Goal: Find specific page/section: Find specific page/section

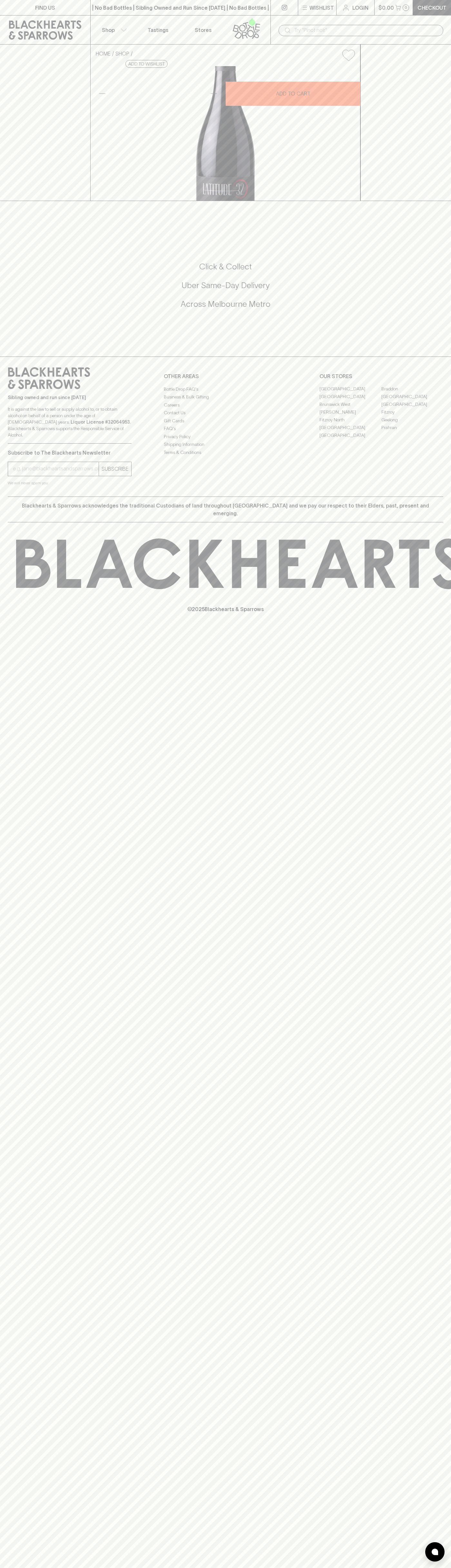
click at [188, 25] on link "Stores" at bounding box center [203, 30] width 45 height 28
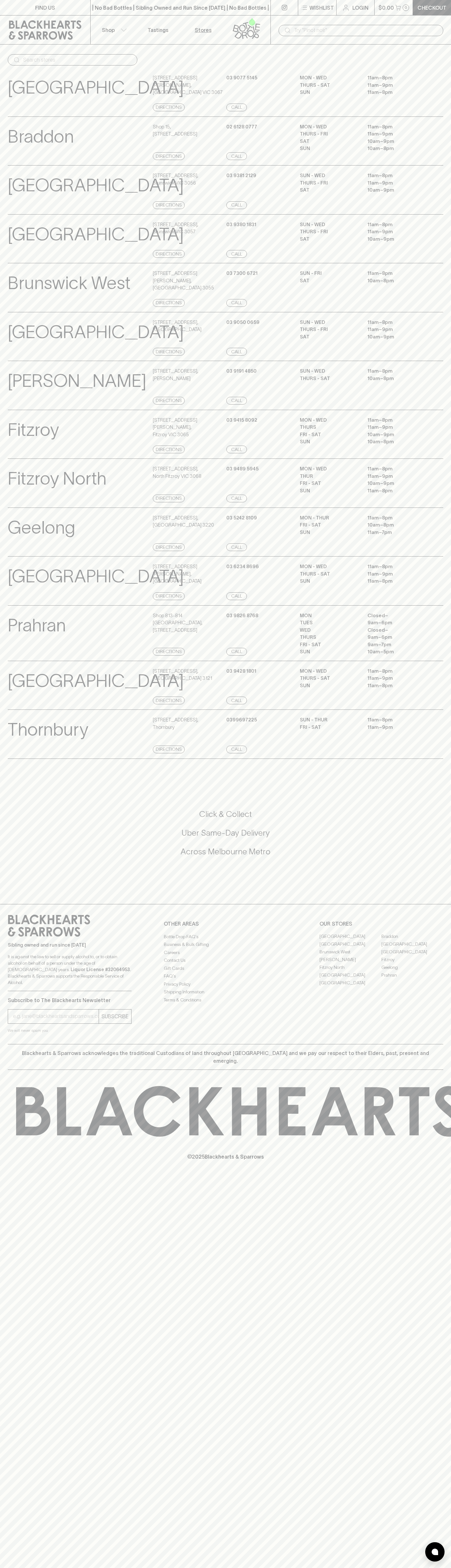
click at [142, 1568] on html "FIND US | No Bad Bottles | Sibling Owned and Run Since 2006 | No Bad Bottles | …" at bounding box center [225, 784] width 451 height 1568
click at [13, 639] on p "Prahran" at bounding box center [37, 625] width 58 height 27
